Goal: Transaction & Acquisition: Purchase product/service

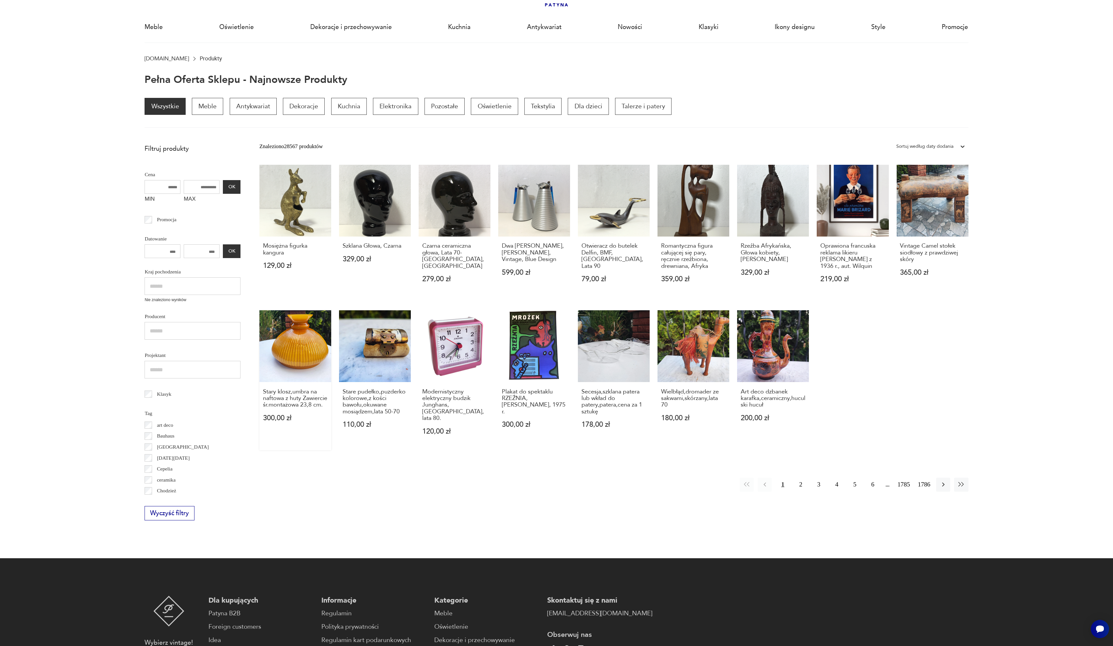
click at [283, 347] on link "Stary klosz,umbra na naftowa z huty Zawiercie śr.montażowa 23,8 cm. 300,00 zł" at bounding box center [296, 380] width 72 height 140
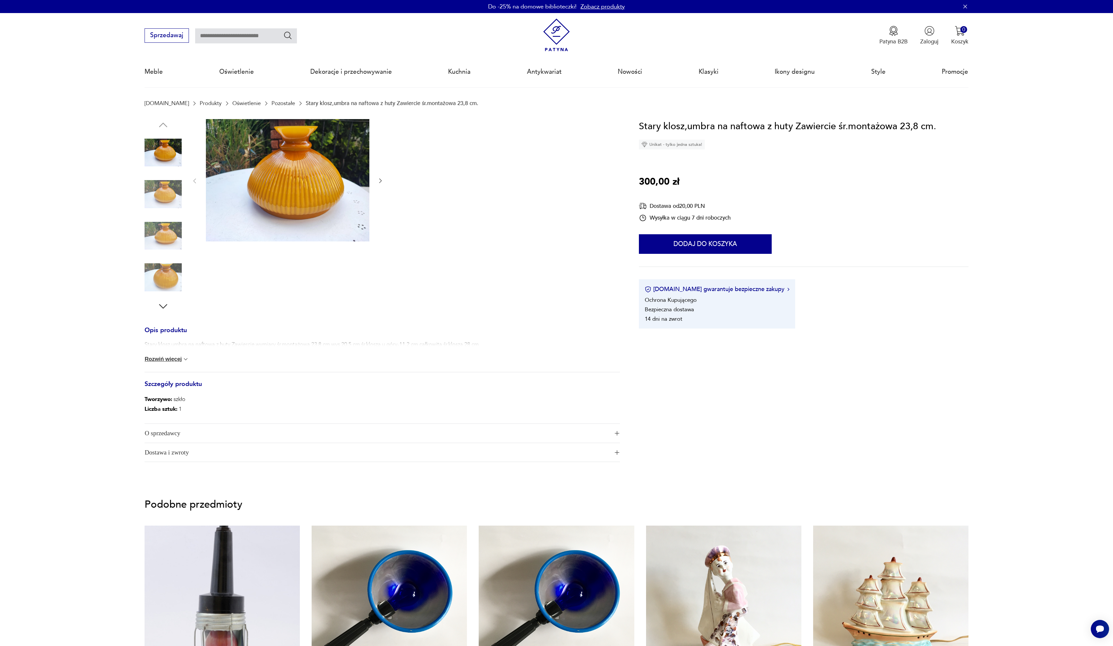
click at [165, 307] on icon "button" at bounding box center [163, 306] width 8 height 5
click at [166, 275] on img at bounding box center [163, 277] width 37 height 37
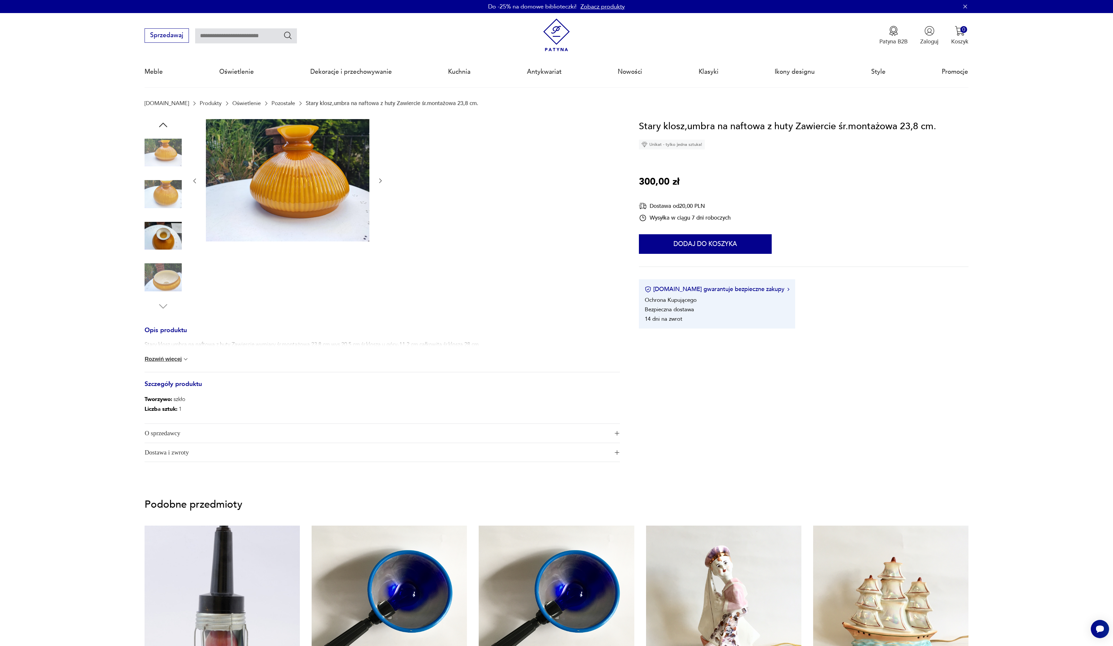
click at [166, 275] on img at bounding box center [163, 277] width 37 height 37
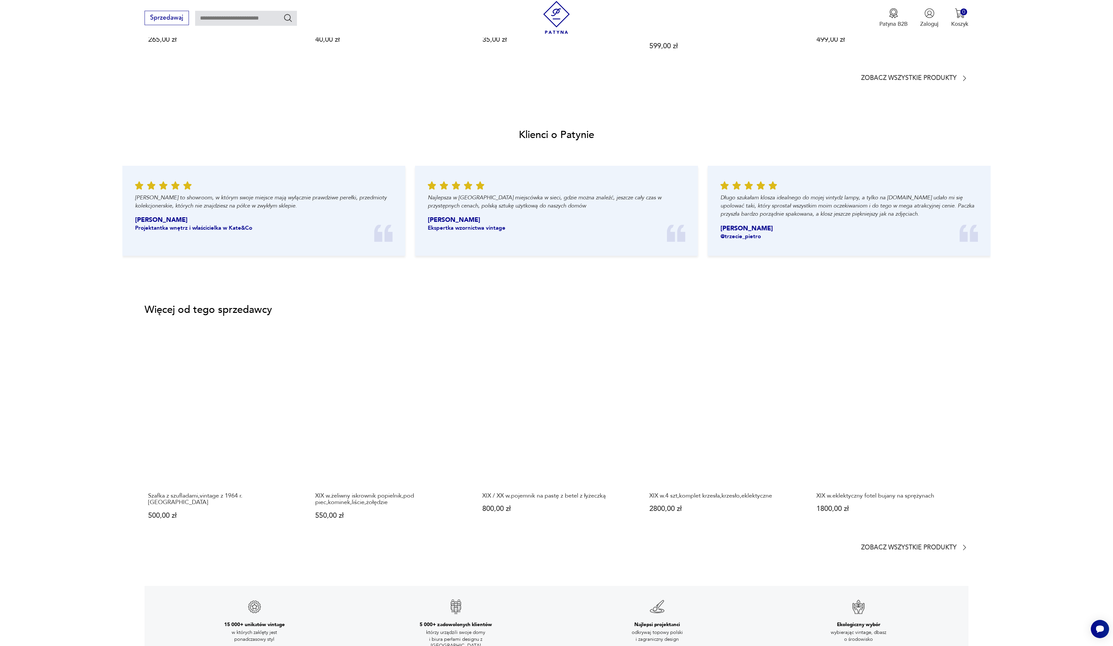
scroll to position [694, 0]
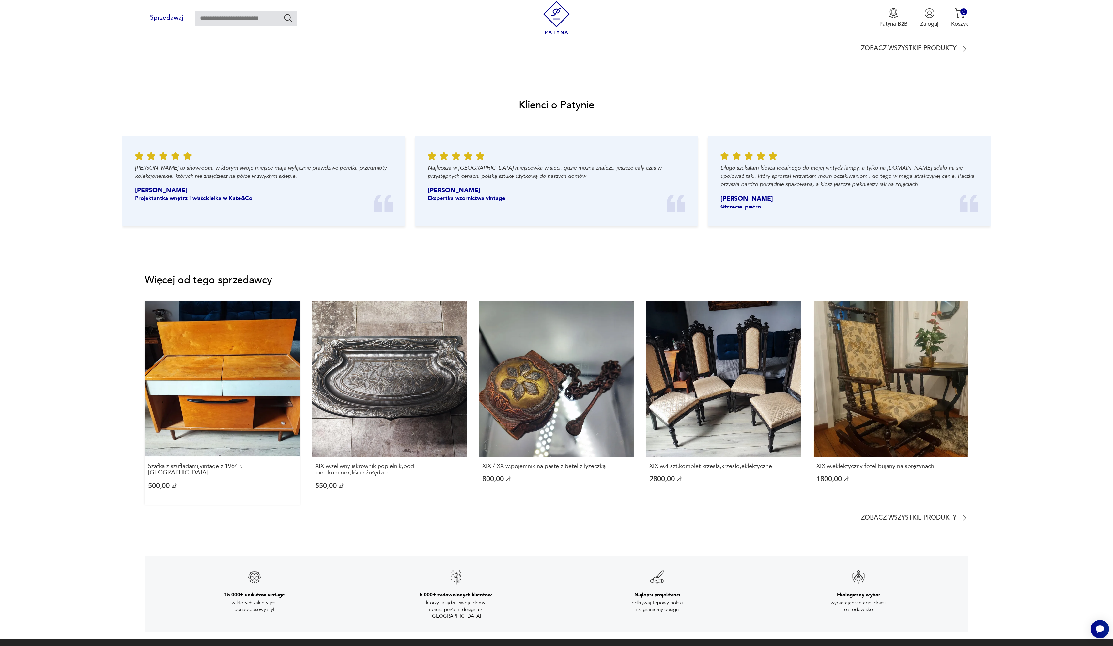
click at [209, 417] on link "Szafka z szufladami,vintage z 1964 r.Brno 500,00 zł" at bounding box center [222, 403] width 155 height 203
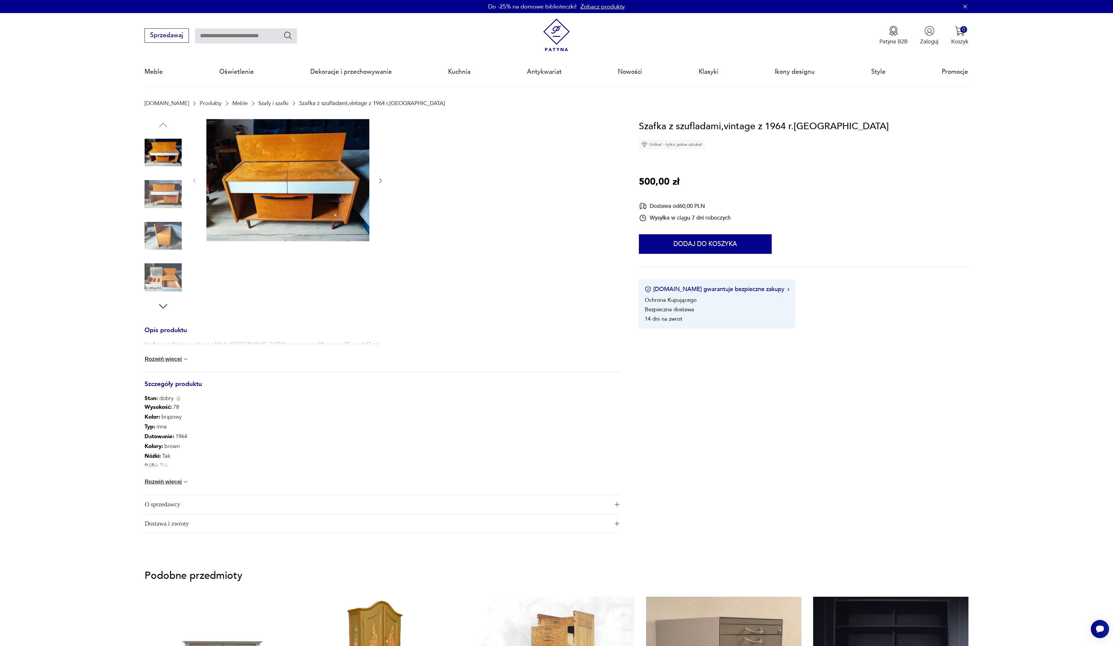
click at [165, 361] on button "Rozwiń więcej" at bounding box center [167, 359] width 44 height 7
click at [280, 206] on img at bounding box center [288, 180] width 164 height 122
